Goal: Complete Application Form: Complete application form

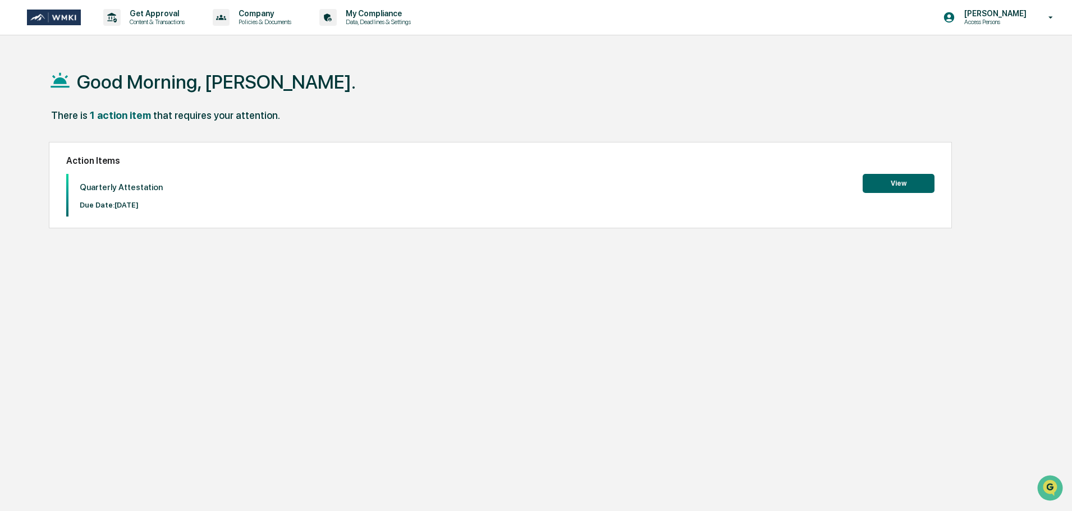
click at [906, 185] on button "View" at bounding box center [899, 183] width 72 height 19
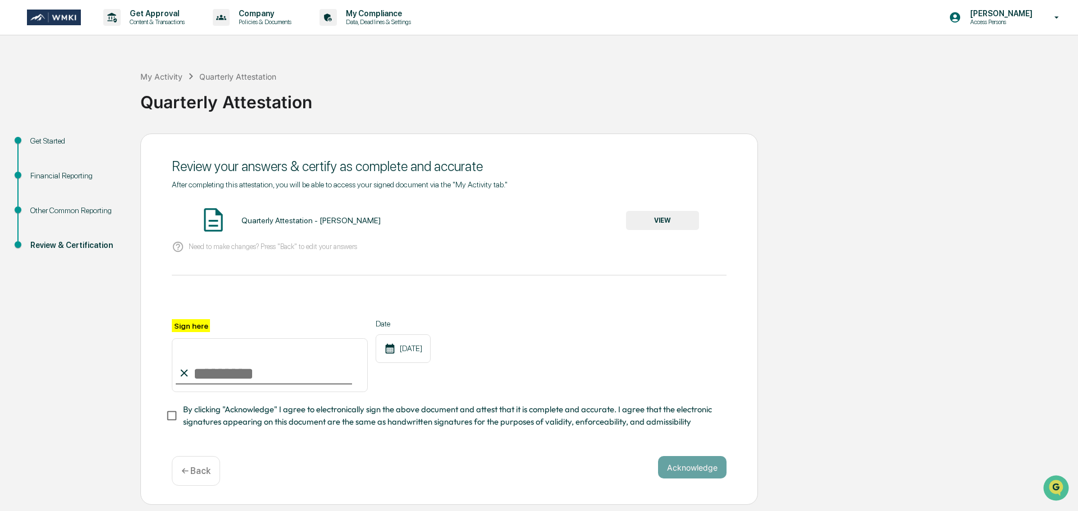
click at [659, 222] on button "VIEW" at bounding box center [662, 220] width 73 height 19
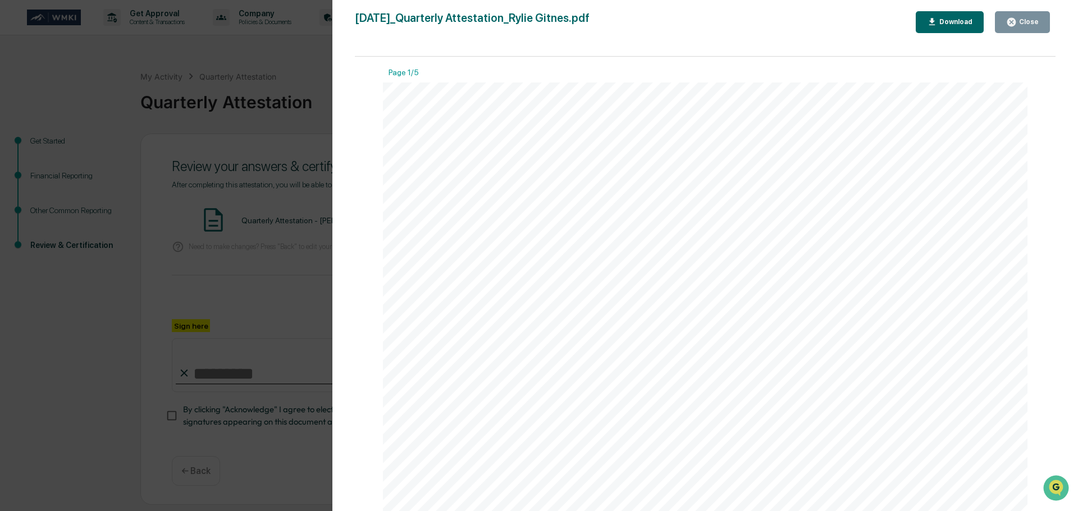
click at [1012, 22] on icon "button" at bounding box center [1011, 22] width 8 height 8
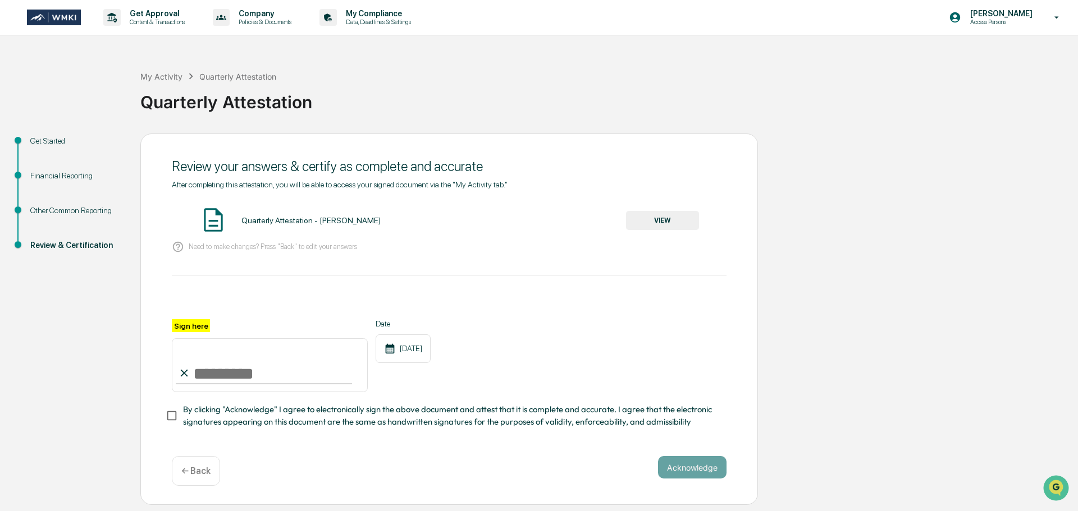
click at [47, 141] on div "Get Started" at bounding box center [76, 141] width 92 height 12
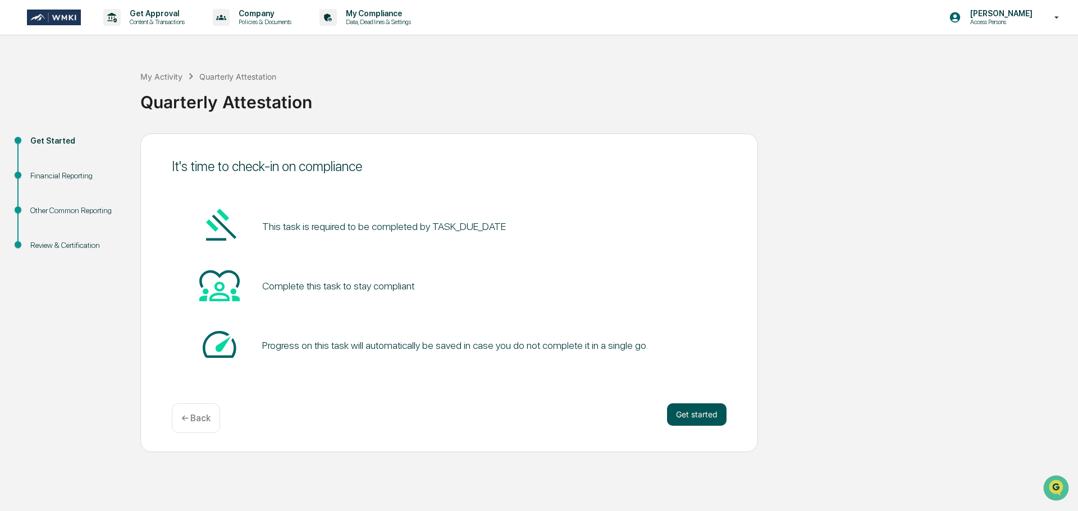
click at [700, 423] on button "Get started" at bounding box center [696, 415] width 59 height 22
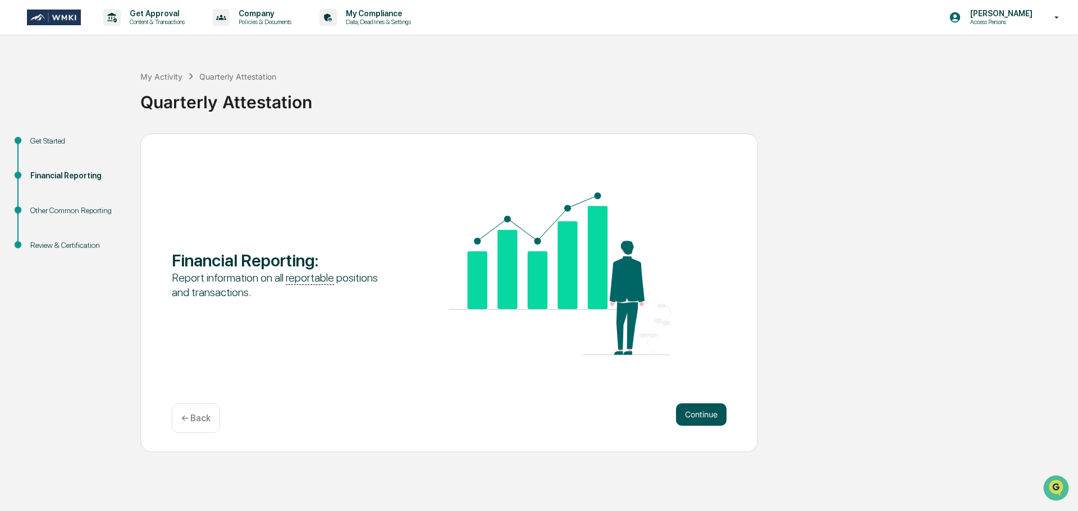
click at [697, 407] on button "Continue" at bounding box center [701, 415] width 51 height 22
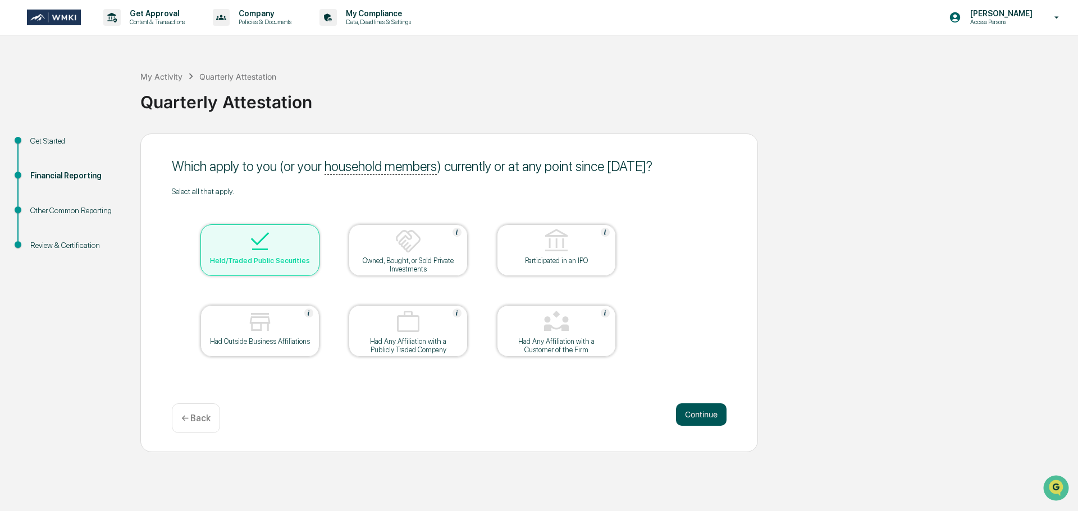
click at [708, 407] on button "Continue" at bounding box center [701, 415] width 51 height 22
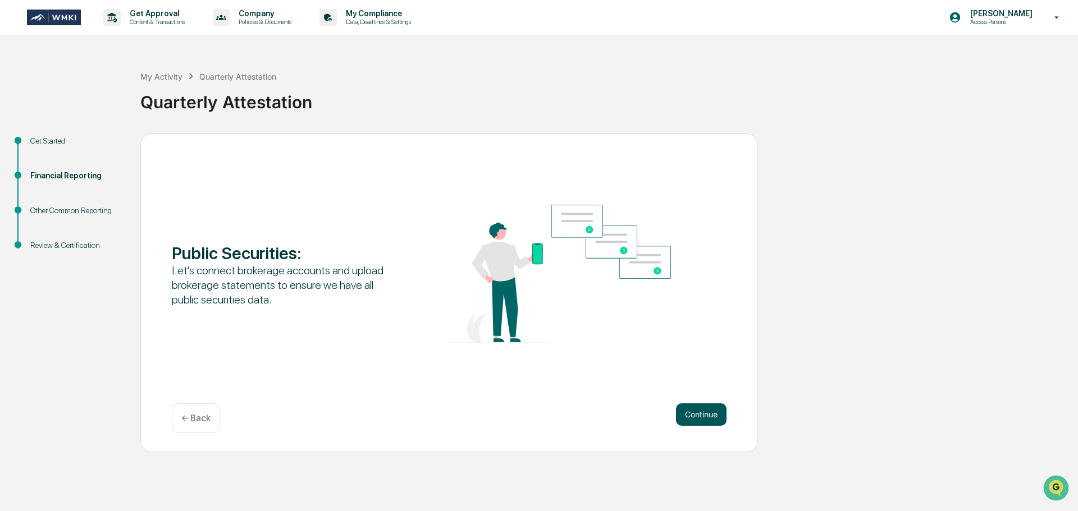
click at [704, 413] on button "Continue" at bounding box center [701, 415] width 51 height 22
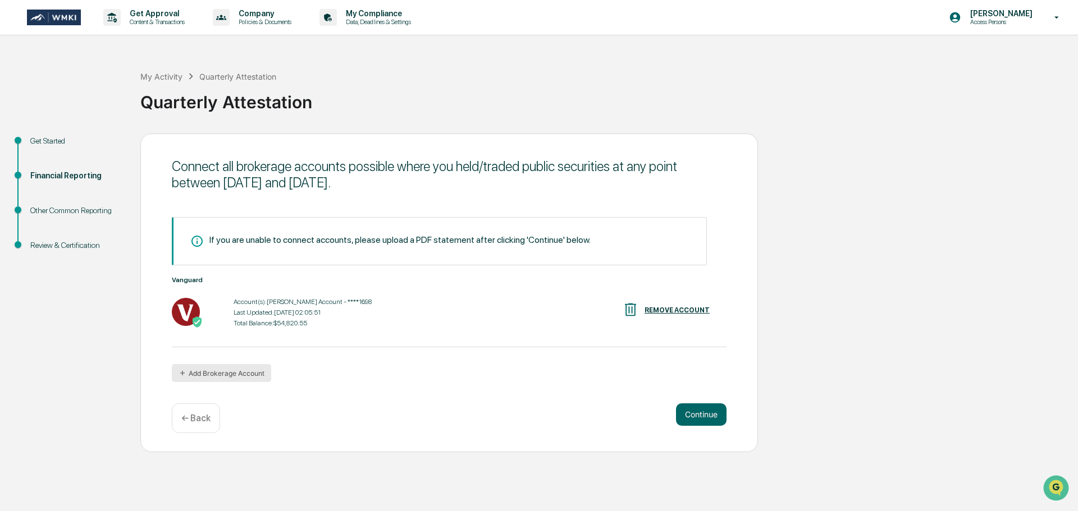
click at [201, 372] on button "Add Brokerage Account" at bounding box center [221, 373] width 99 height 18
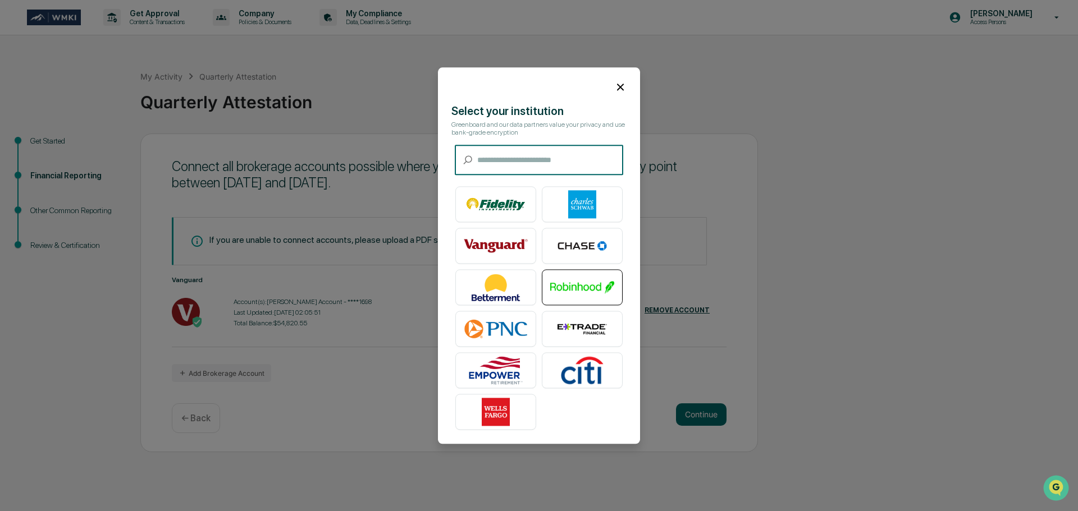
click at [575, 285] on img at bounding box center [582, 287] width 64 height 28
click at [575, 280] on img at bounding box center [582, 287] width 64 height 28
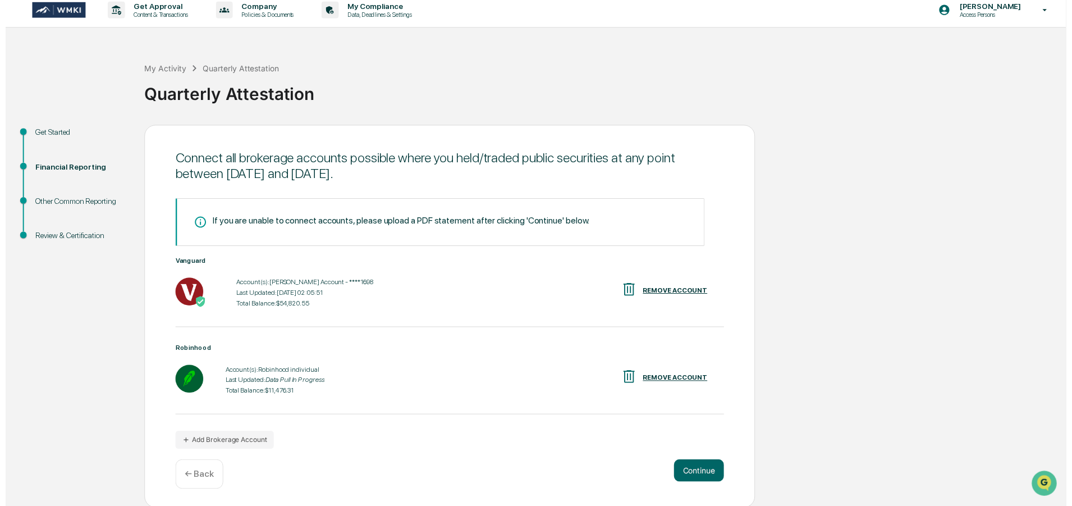
scroll to position [9, 0]
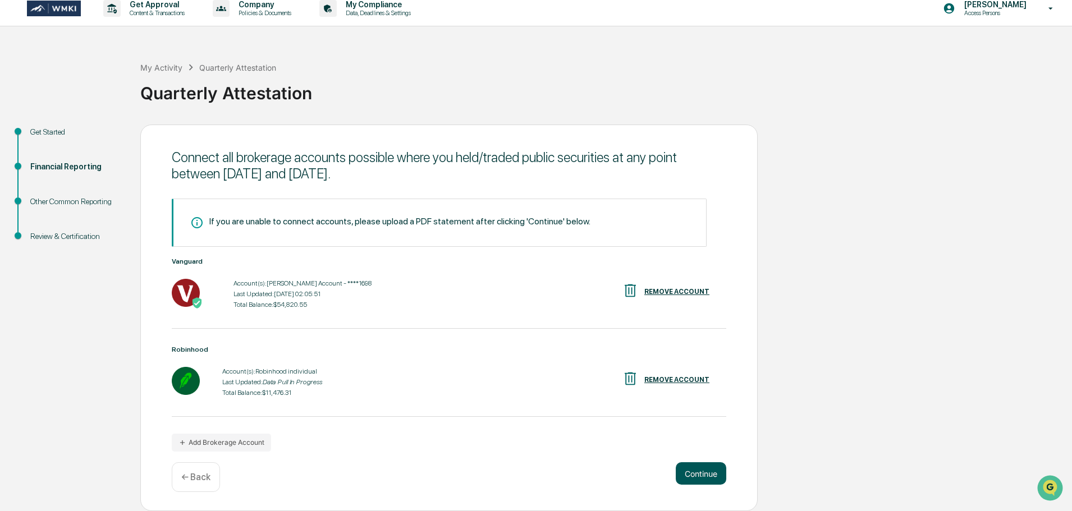
click at [711, 477] on button "Continue" at bounding box center [701, 474] width 51 height 22
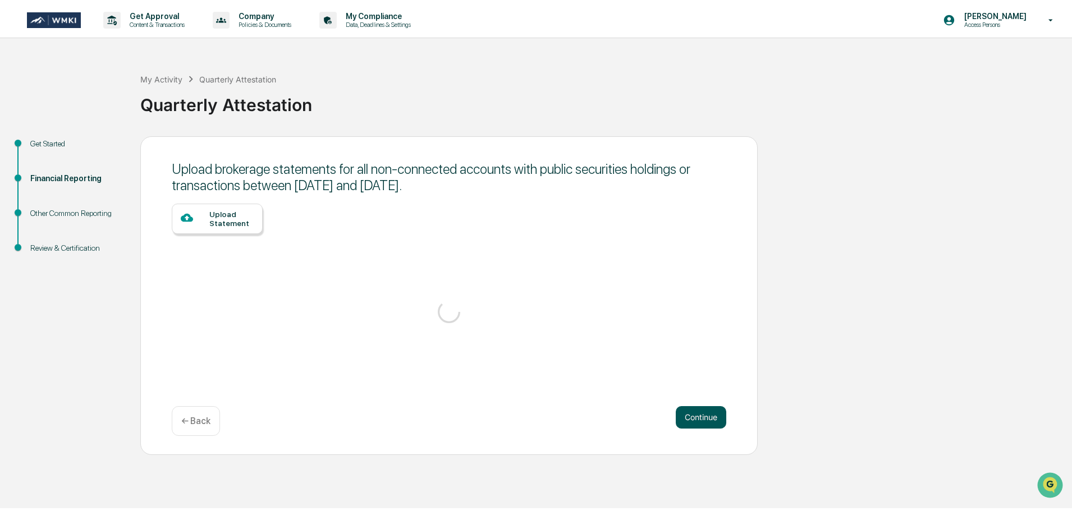
scroll to position [0, 0]
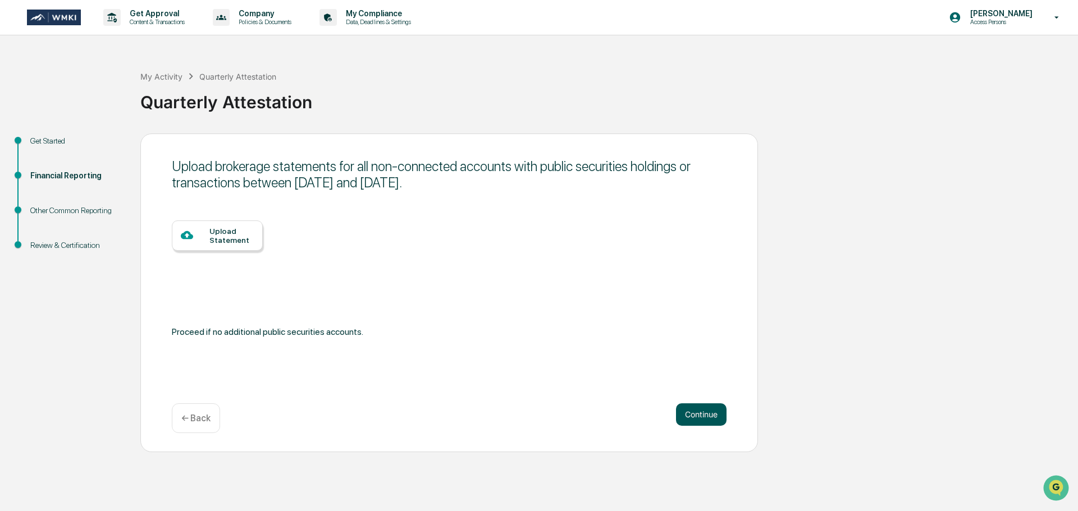
click at [707, 415] on button "Continue" at bounding box center [701, 415] width 51 height 22
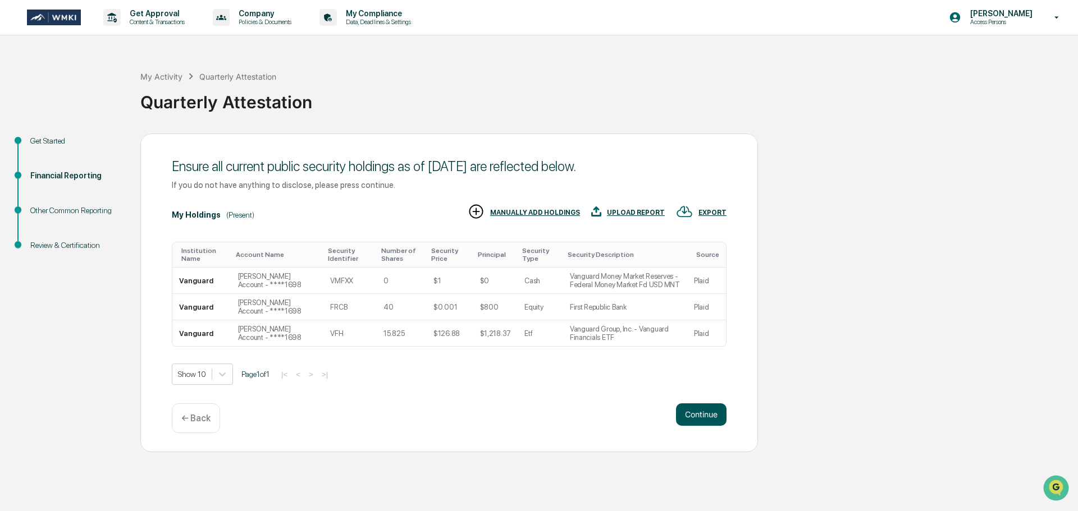
click at [693, 416] on button "Continue" at bounding box center [701, 415] width 51 height 22
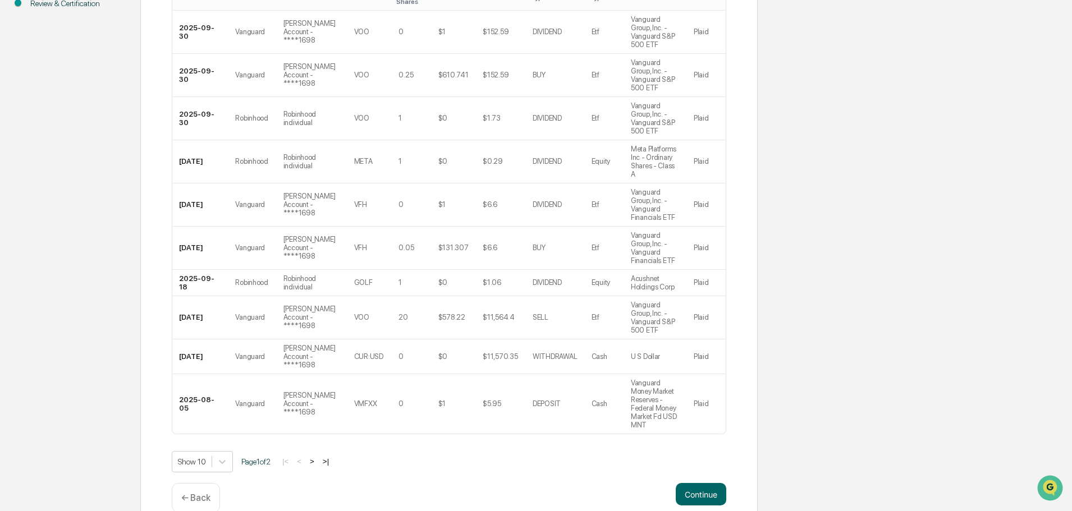
scroll to position [246, 0]
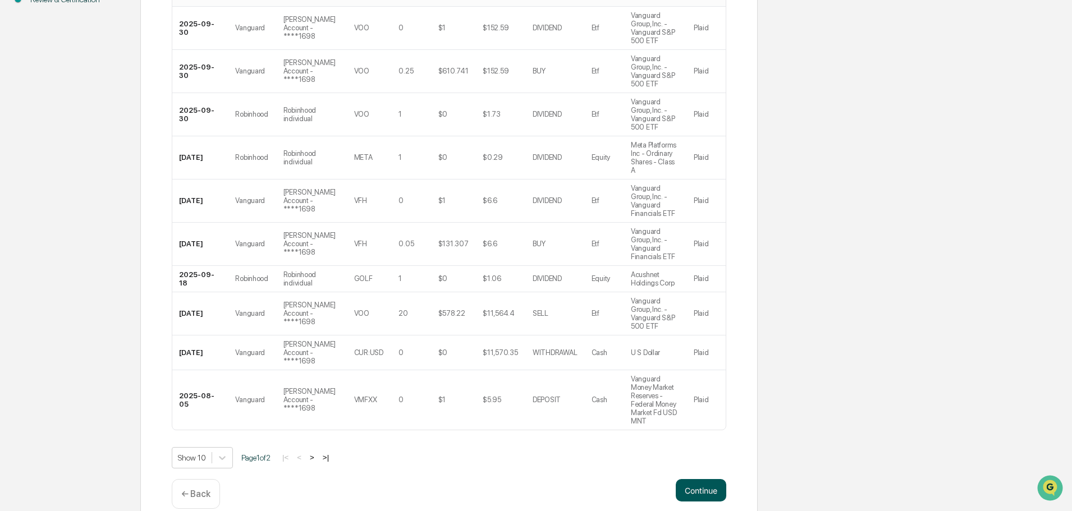
click at [704, 479] on button "Continue" at bounding box center [701, 490] width 51 height 22
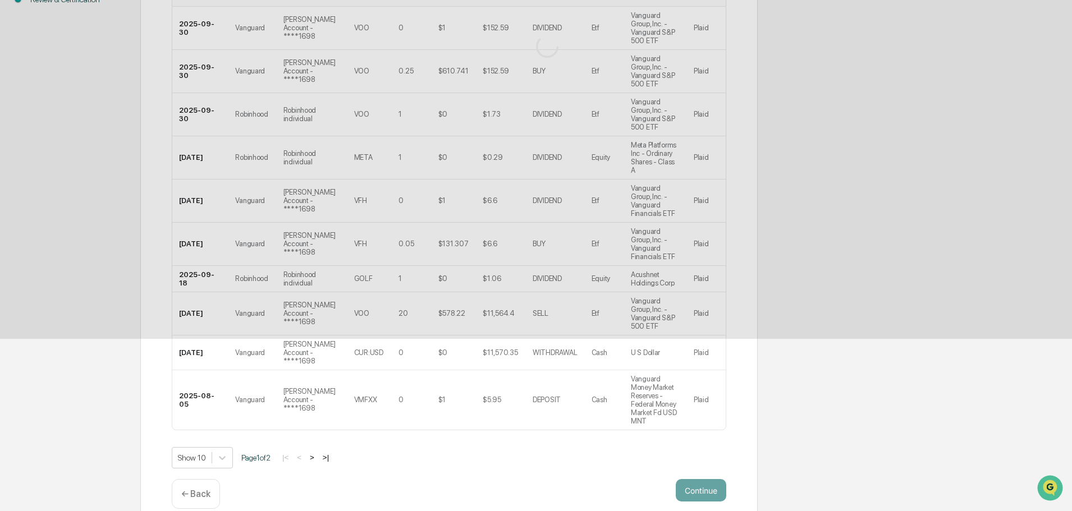
scroll to position [0, 0]
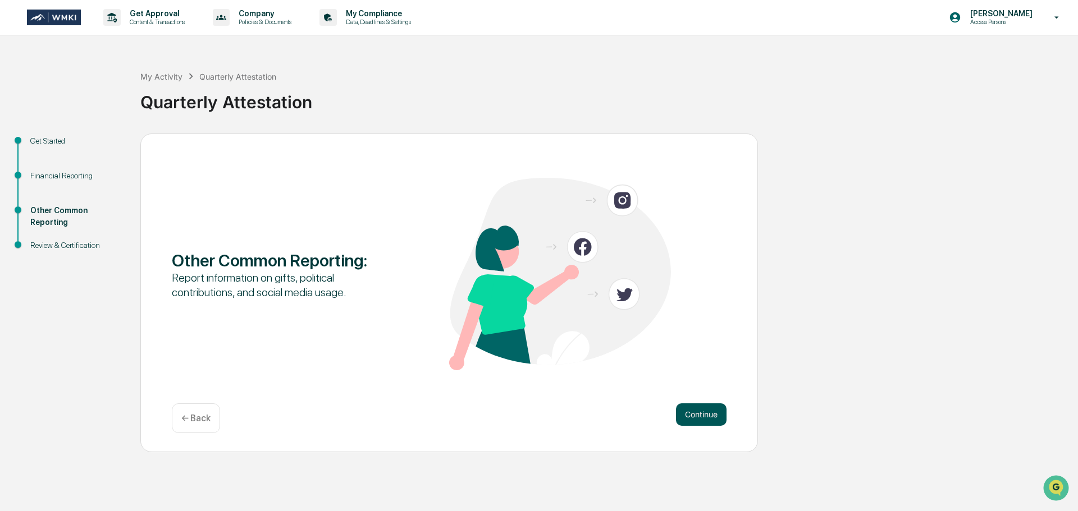
click at [710, 419] on button "Continue" at bounding box center [701, 415] width 51 height 22
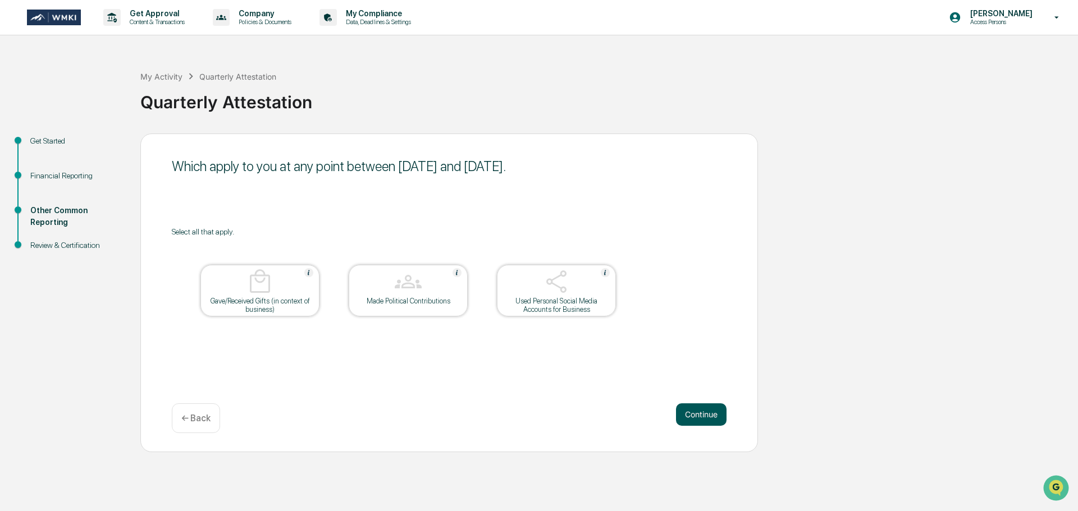
click at [711, 418] on button "Continue" at bounding box center [701, 415] width 51 height 22
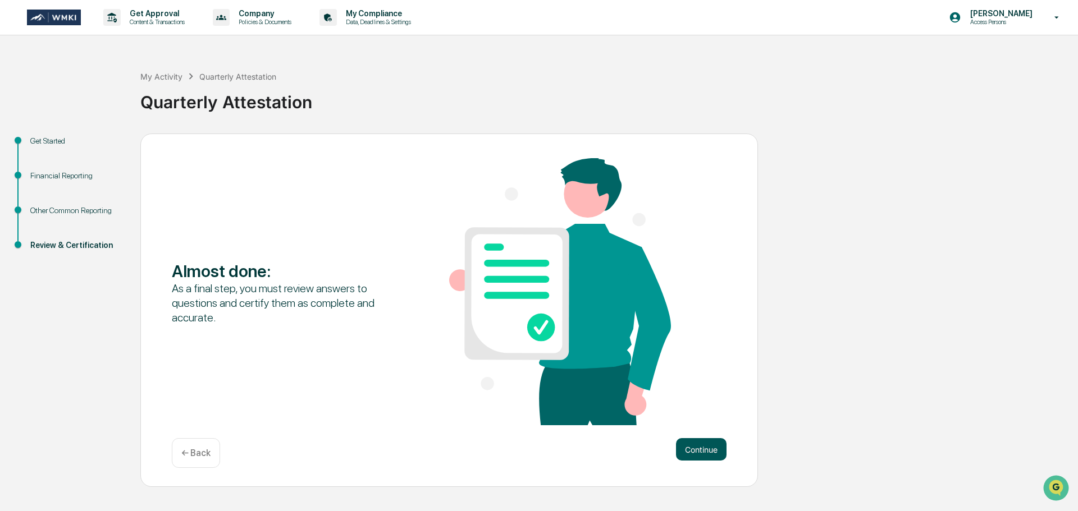
click at [711, 447] on button "Continue" at bounding box center [701, 449] width 51 height 22
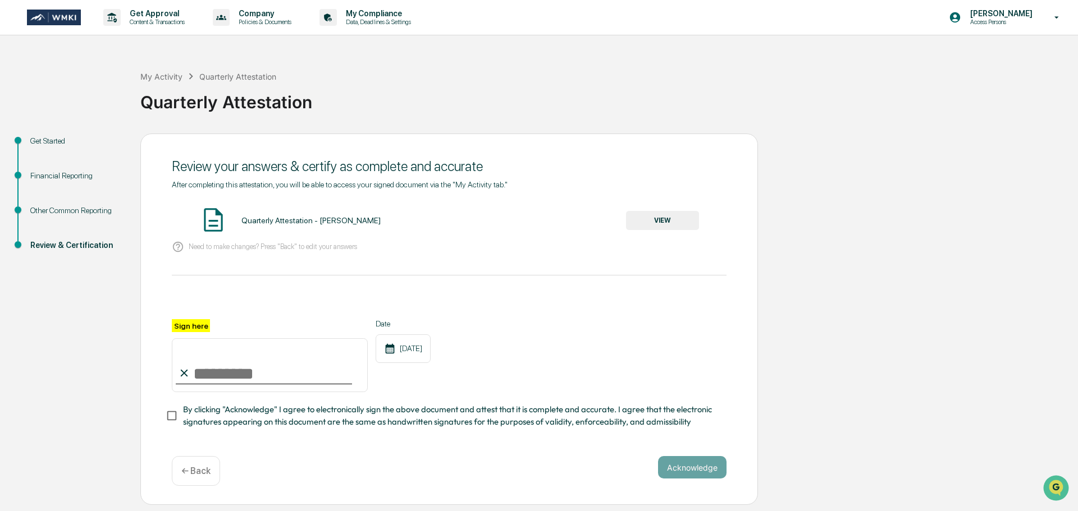
click at [207, 374] on input "Sign here" at bounding box center [270, 365] width 196 height 54
type input "**********"
click at [188, 422] on span "By clicking "Acknowledge" I agree to electronically sign the above document and…" at bounding box center [450, 416] width 534 height 25
click at [697, 471] on button "Acknowledge" at bounding box center [692, 467] width 68 height 22
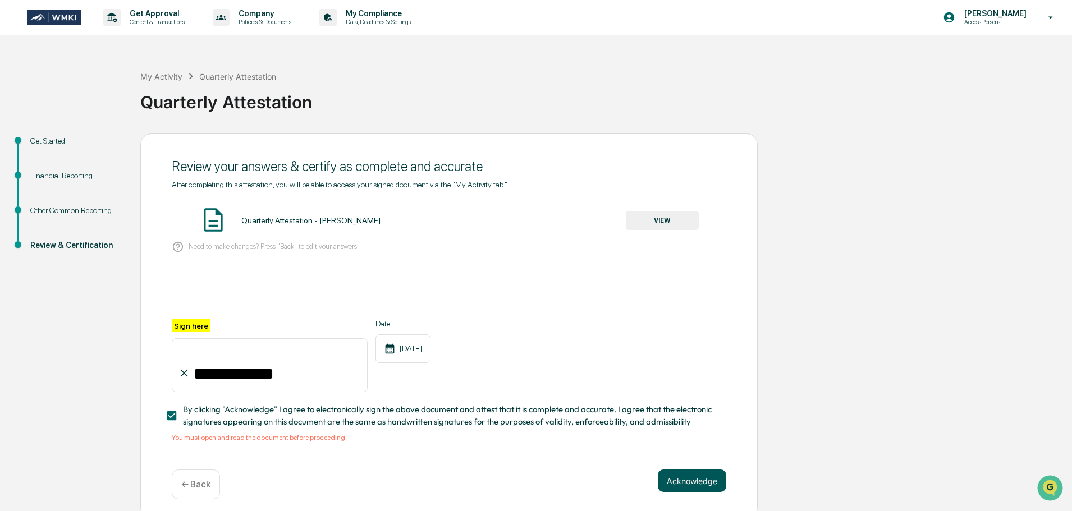
click at [694, 486] on button "Acknowledge" at bounding box center [692, 481] width 68 height 22
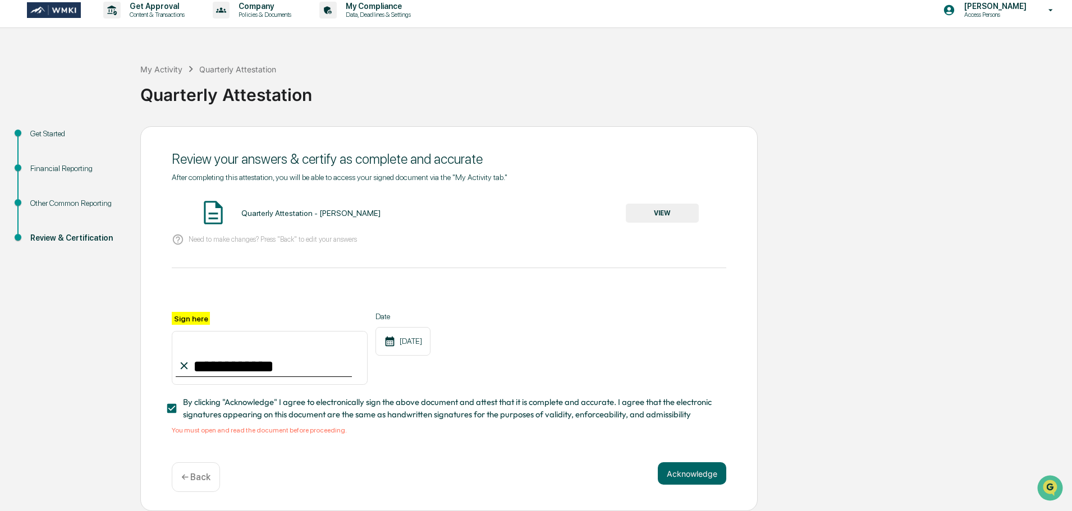
scroll to position [11, 0]
click at [283, 211] on div "Quarterly Attestation - [PERSON_NAME]" at bounding box center [310, 213] width 139 height 9
click at [671, 204] on button "VIEW" at bounding box center [662, 213] width 73 height 19
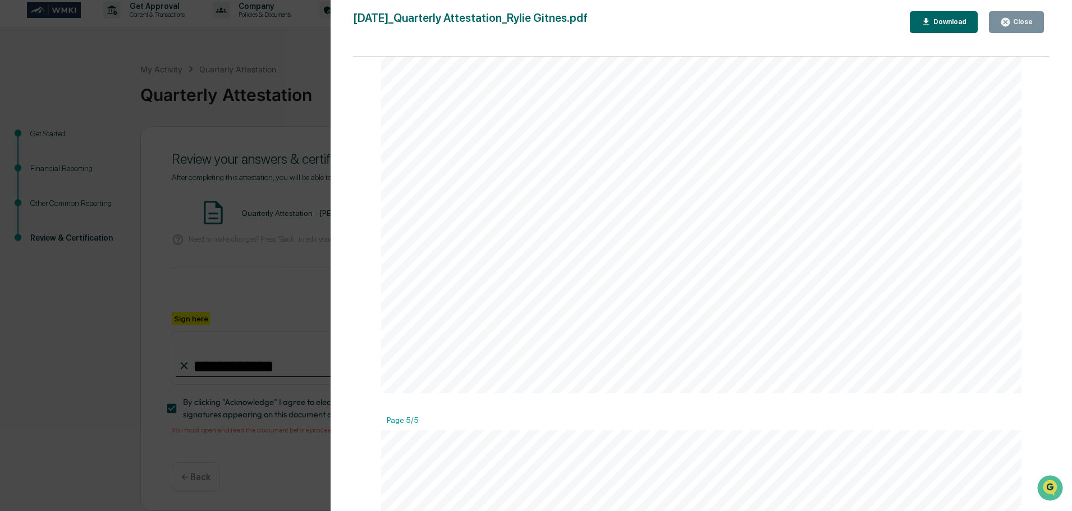
scroll to position [3648, 0]
click at [1009, 19] on icon "button" at bounding box center [1005, 22] width 8 height 8
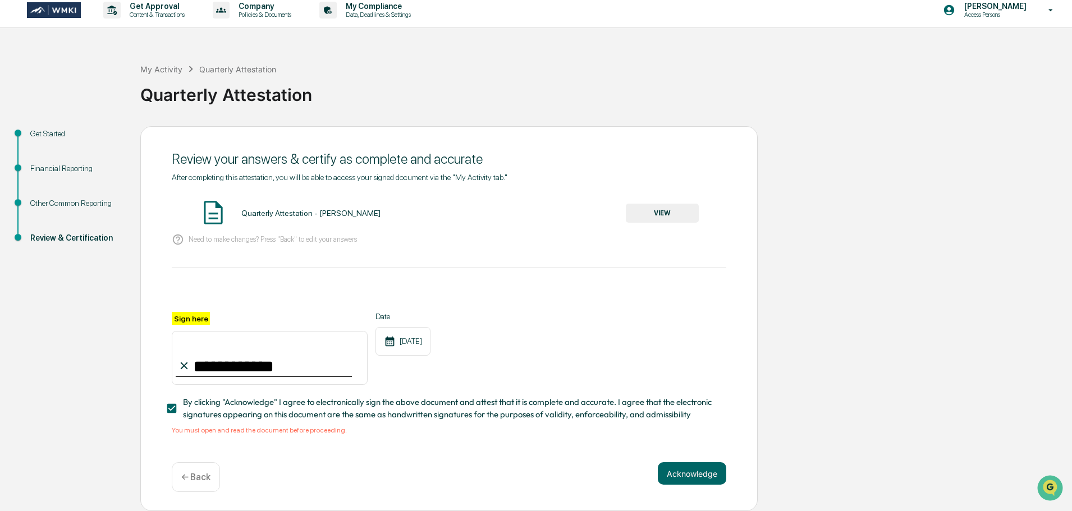
click at [82, 163] on div "Financial Reporting" at bounding box center [76, 169] width 92 height 12
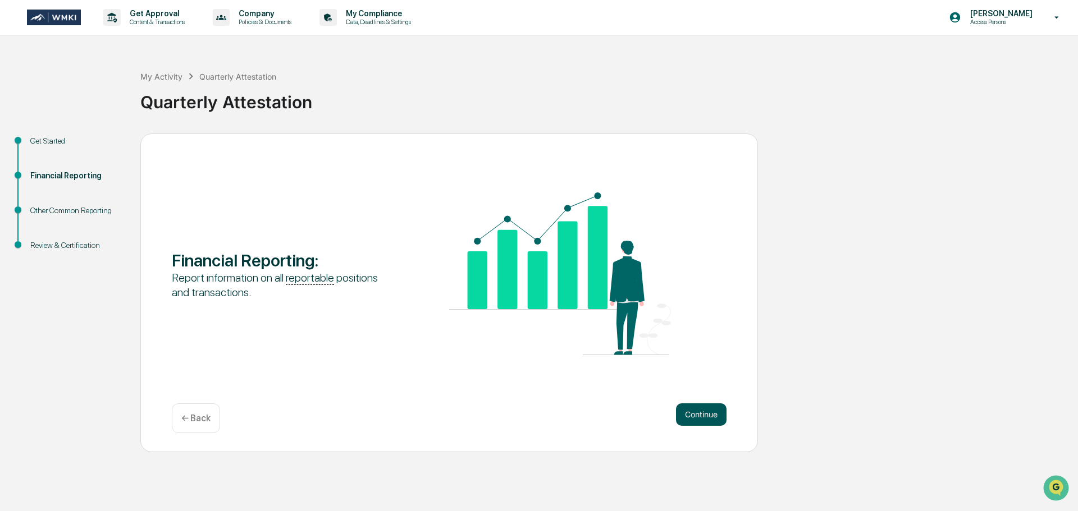
click at [693, 405] on div "Financial Reporting : Report information on all reportable positions and transa…" at bounding box center [448, 293] width 617 height 319
click at [702, 413] on button "Continue" at bounding box center [701, 415] width 51 height 22
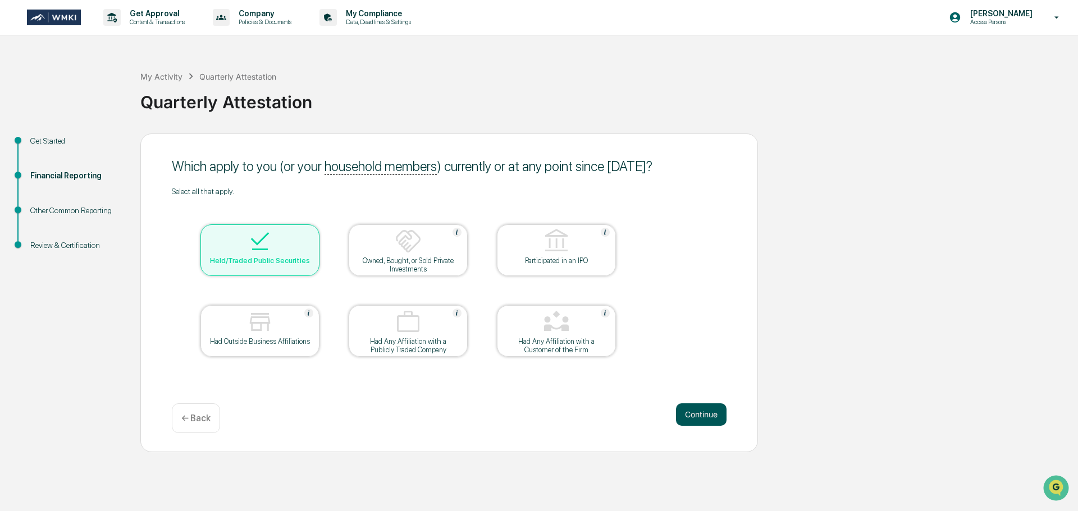
click at [701, 414] on button "Continue" at bounding box center [701, 415] width 51 height 22
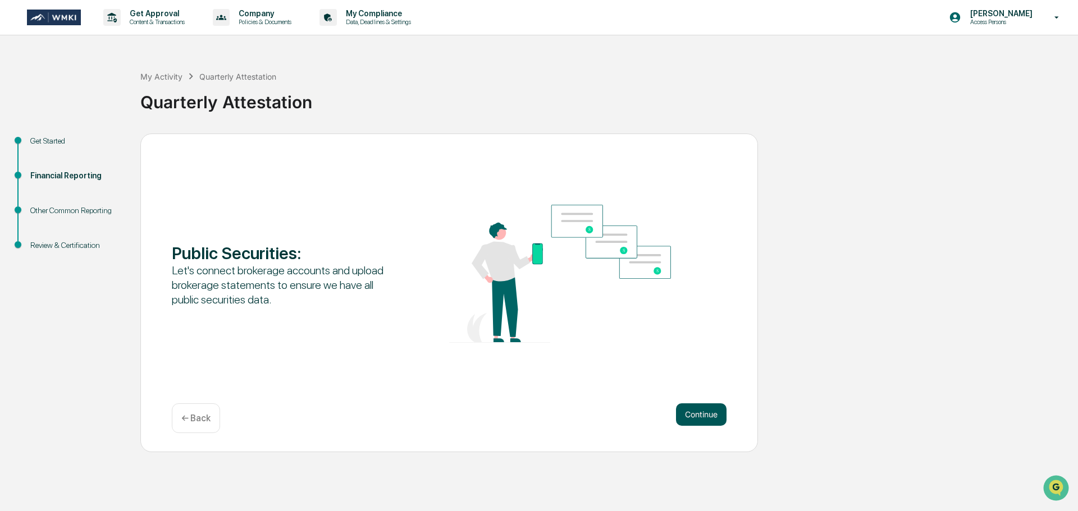
click at [703, 412] on button "Continue" at bounding box center [701, 415] width 51 height 22
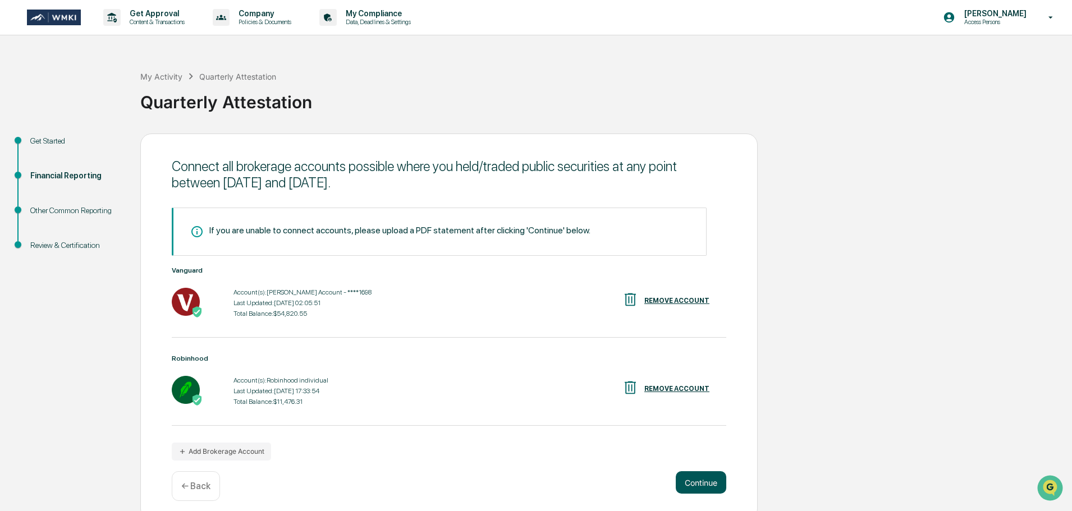
click at [688, 484] on button "Continue" at bounding box center [701, 482] width 51 height 22
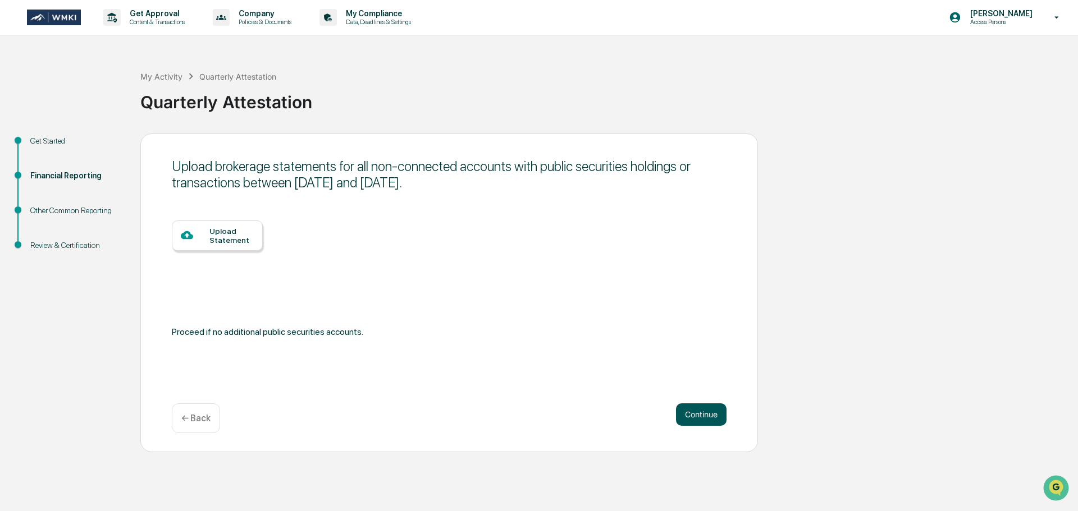
click at [704, 416] on button "Continue" at bounding box center [701, 415] width 51 height 22
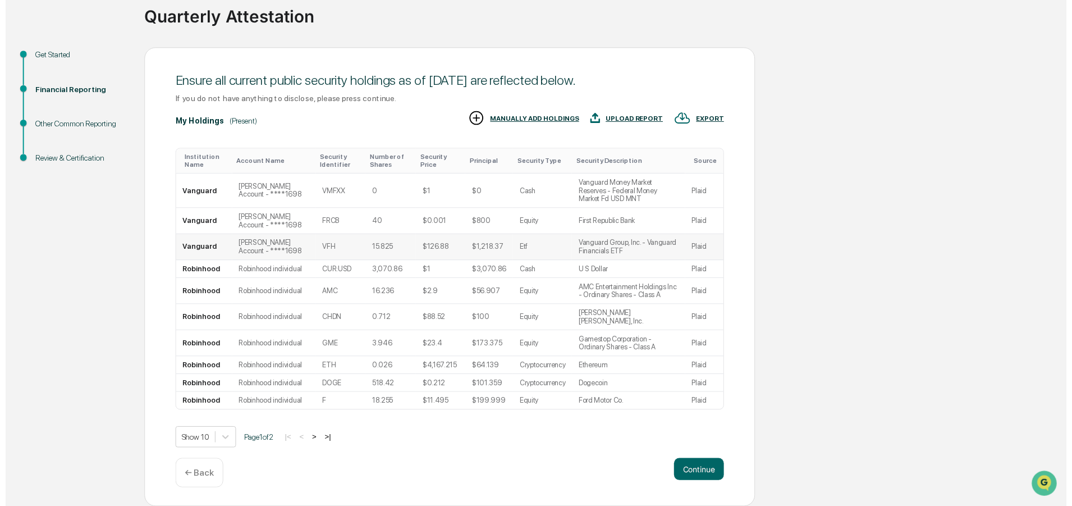
scroll to position [94, 0]
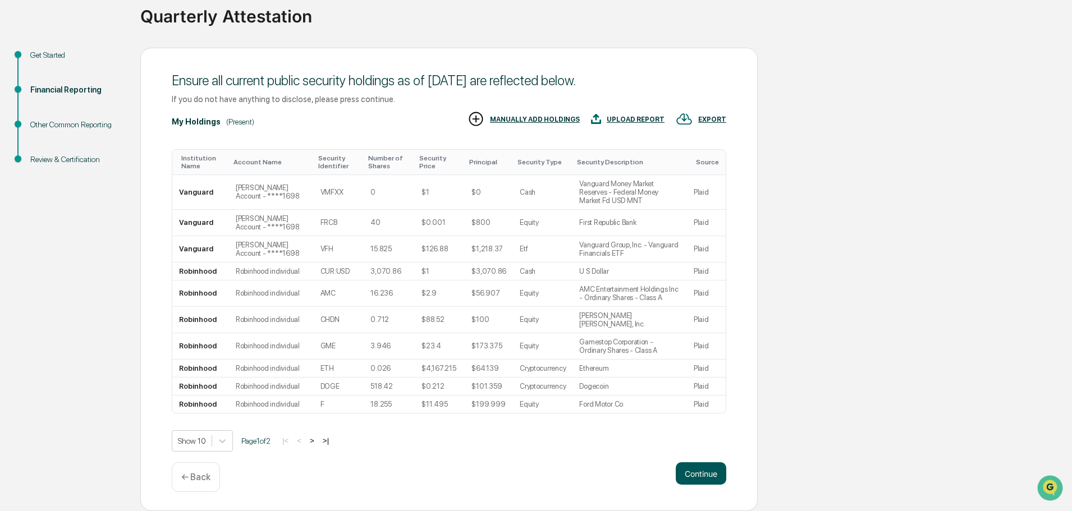
click at [709, 471] on button "Continue" at bounding box center [701, 474] width 51 height 22
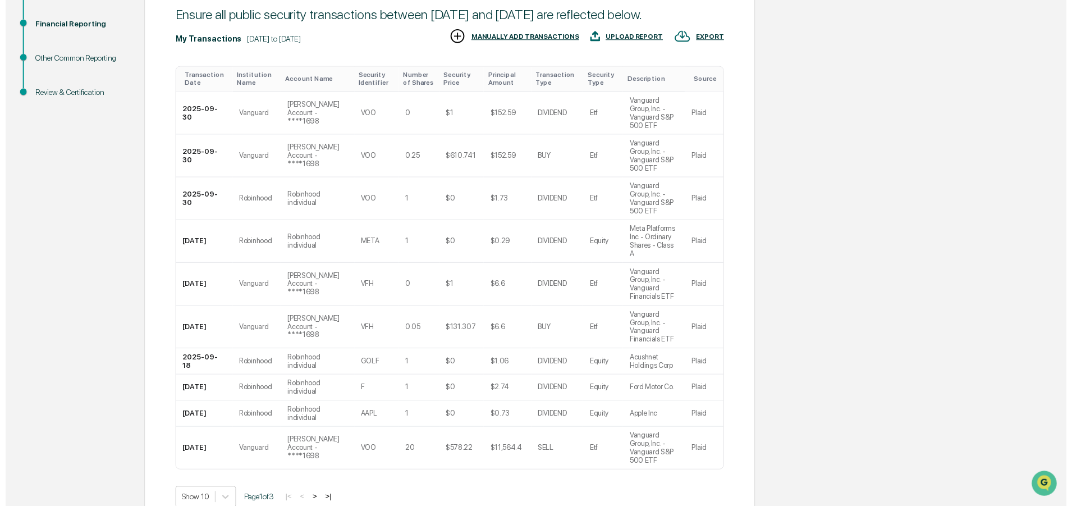
scroll to position [168, 0]
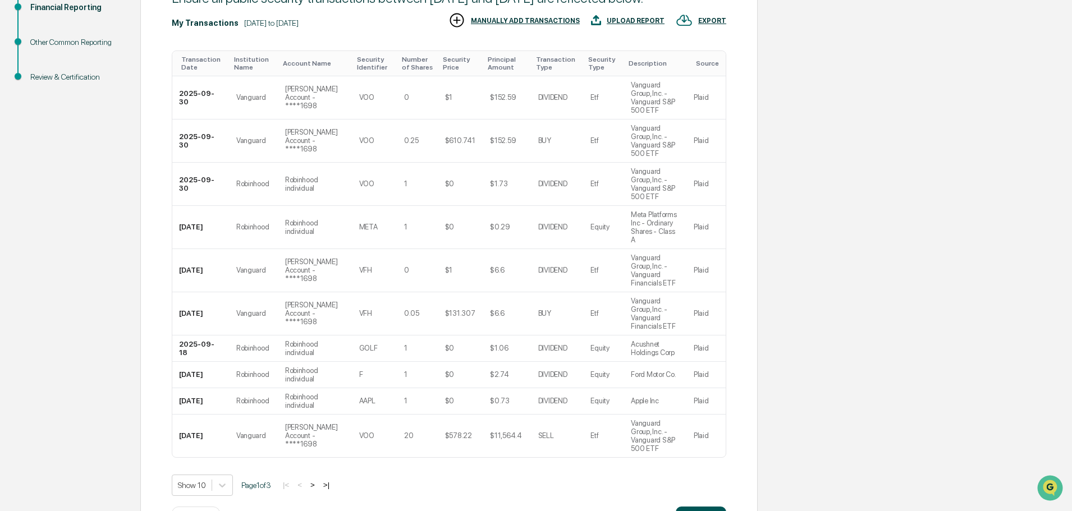
click at [690, 507] on button "Continue" at bounding box center [701, 518] width 51 height 22
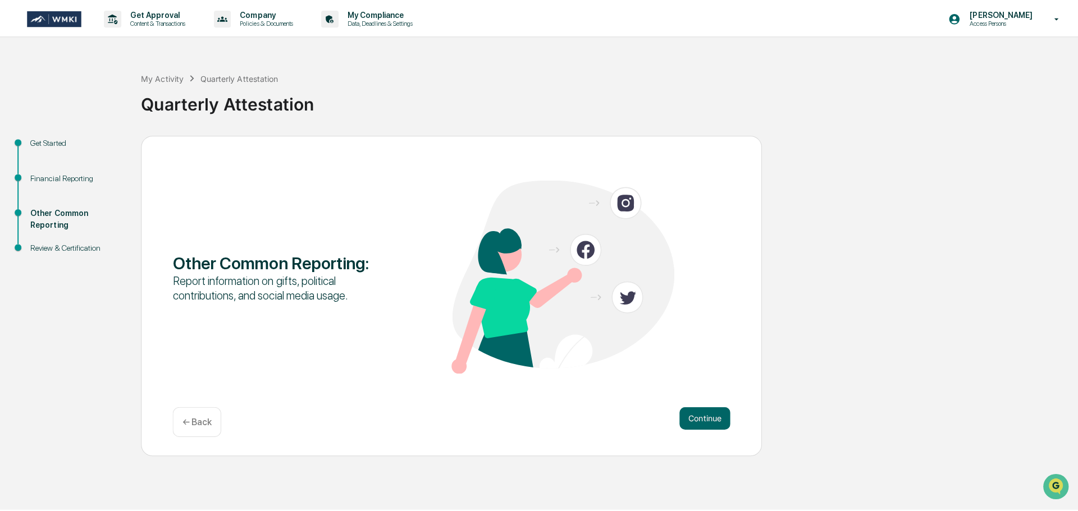
scroll to position [0, 0]
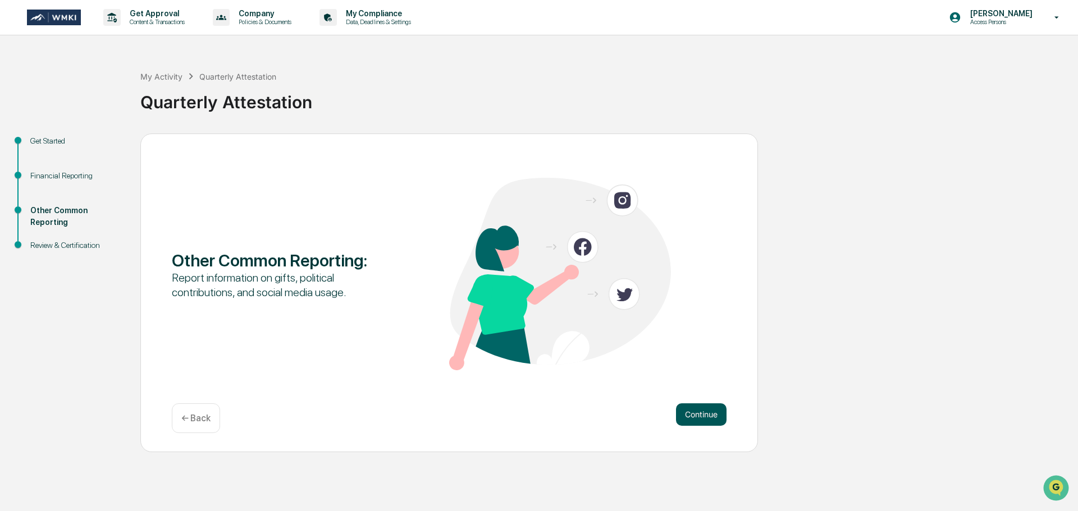
click at [696, 413] on button "Continue" at bounding box center [701, 415] width 51 height 22
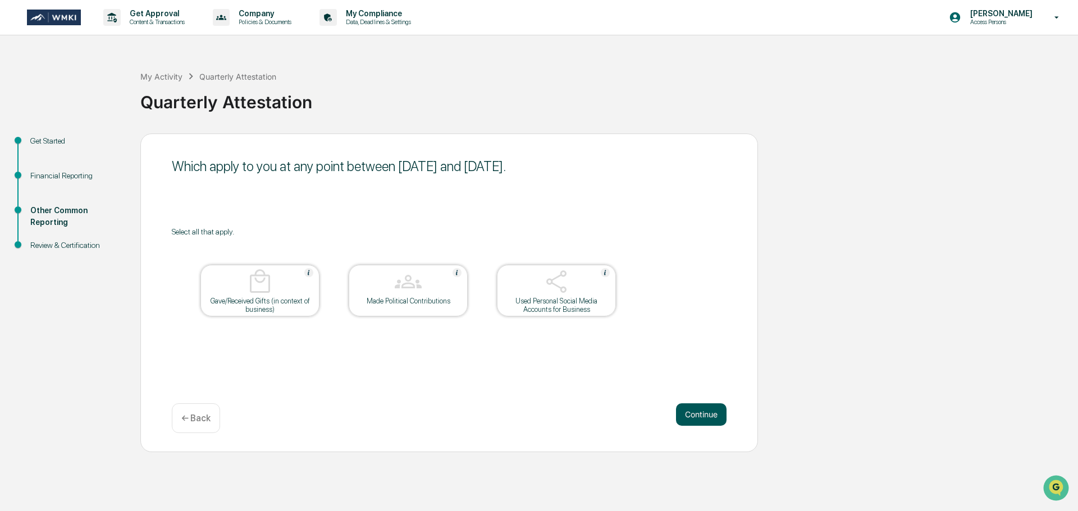
click at [694, 413] on button "Continue" at bounding box center [701, 415] width 51 height 22
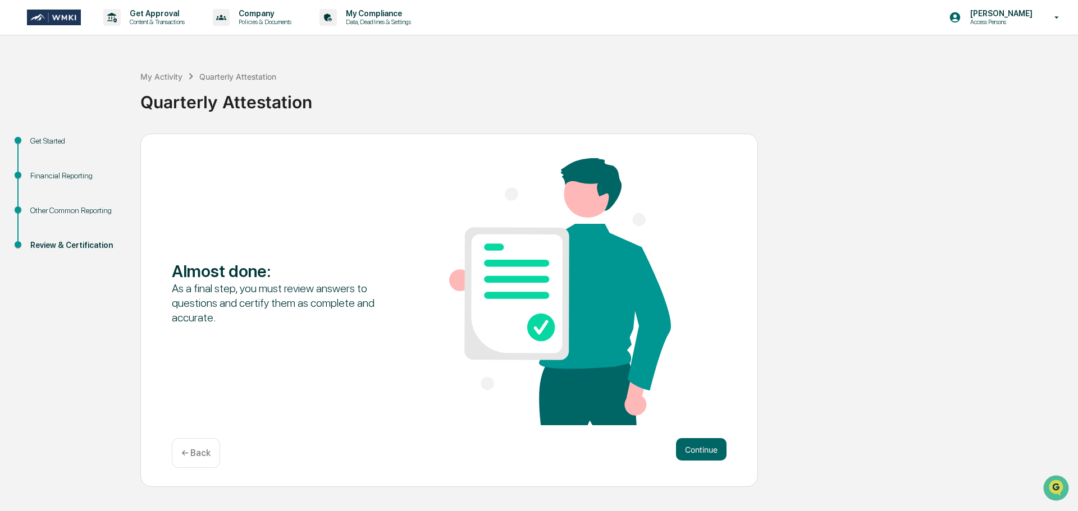
click at [694, 413] on div "Almost done : As a final step, you must review answers to questions and certify…" at bounding box center [449, 292] width 555 height 269
click at [699, 450] on button "Continue" at bounding box center [701, 449] width 51 height 22
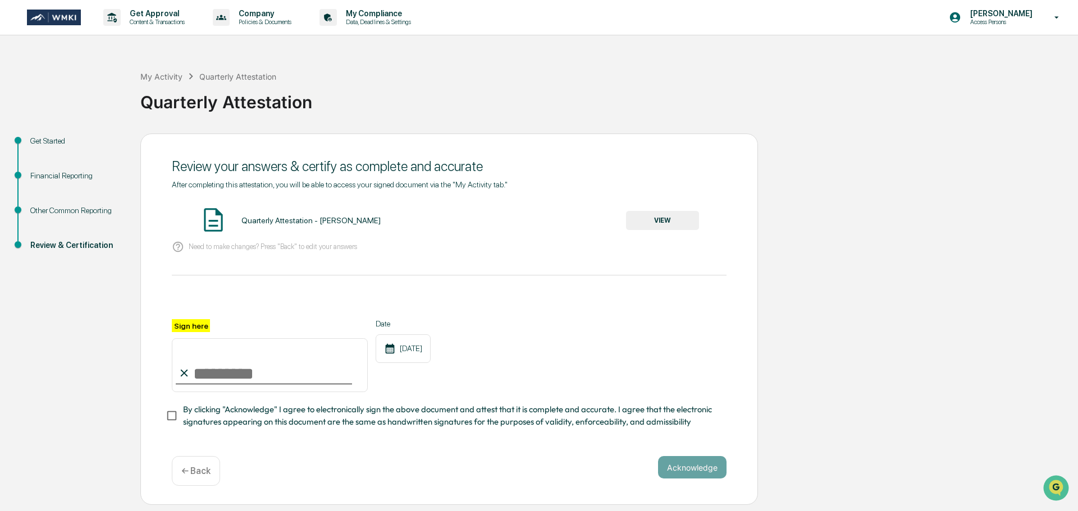
click at [658, 218] on button "VIEW" at bounding box center [662, 220] width 73 height 19
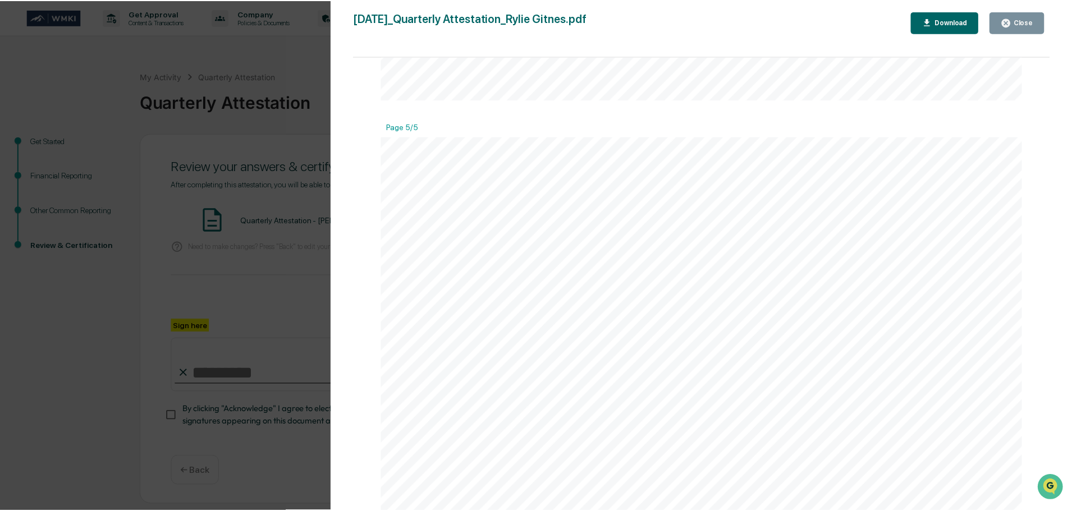
scroll to position [3817, 0]
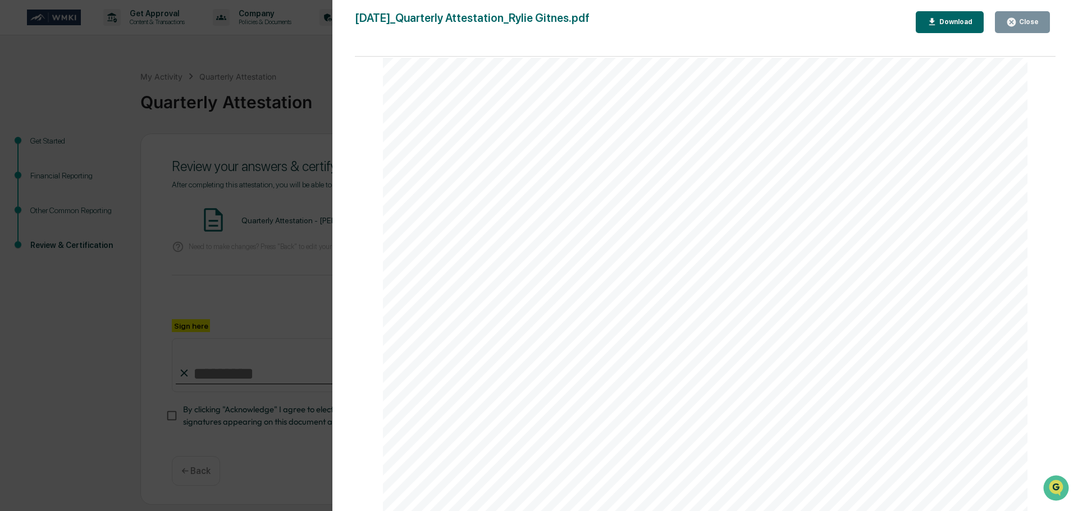
click at [1015, 21] on icon "button" at bounding box center [1011, 22] width 8 height 8
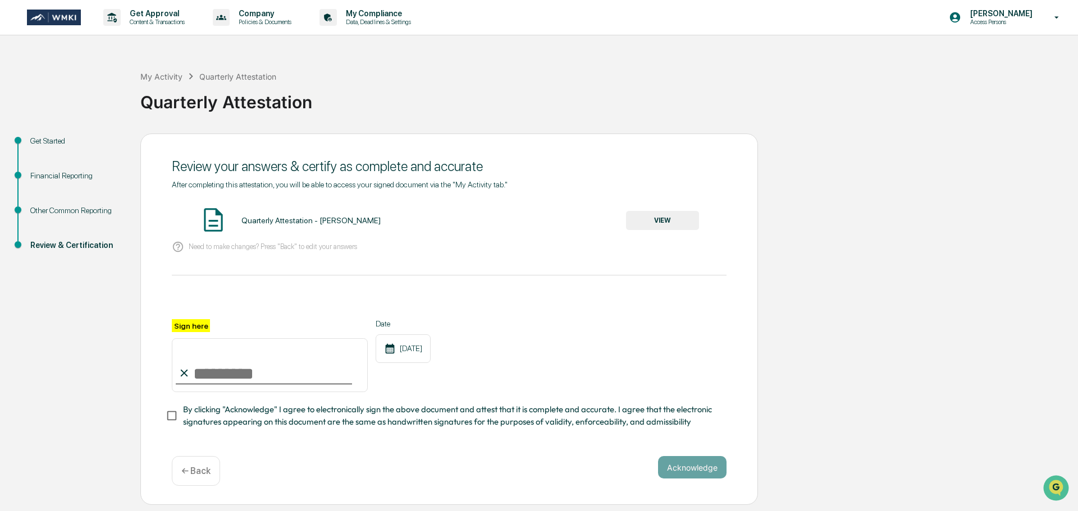
click at [237, 365] on input "Sign here" at bounding box center [270, 365] width 196 height 54
type input "**********"
click at [695, 468] on button "Acknowledge" at bounding box center [692, 467] width 68 height 22
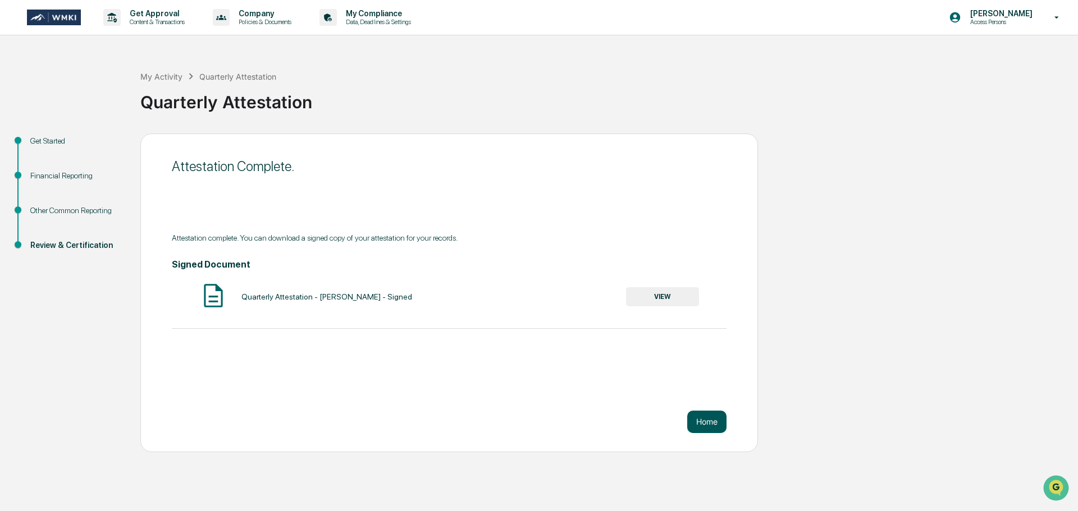
click at [706, 424] on button "Home" at bounding box center [706, 422] width 39 height 22
